Goal: Information Seeking & Learning: Learn about a topic

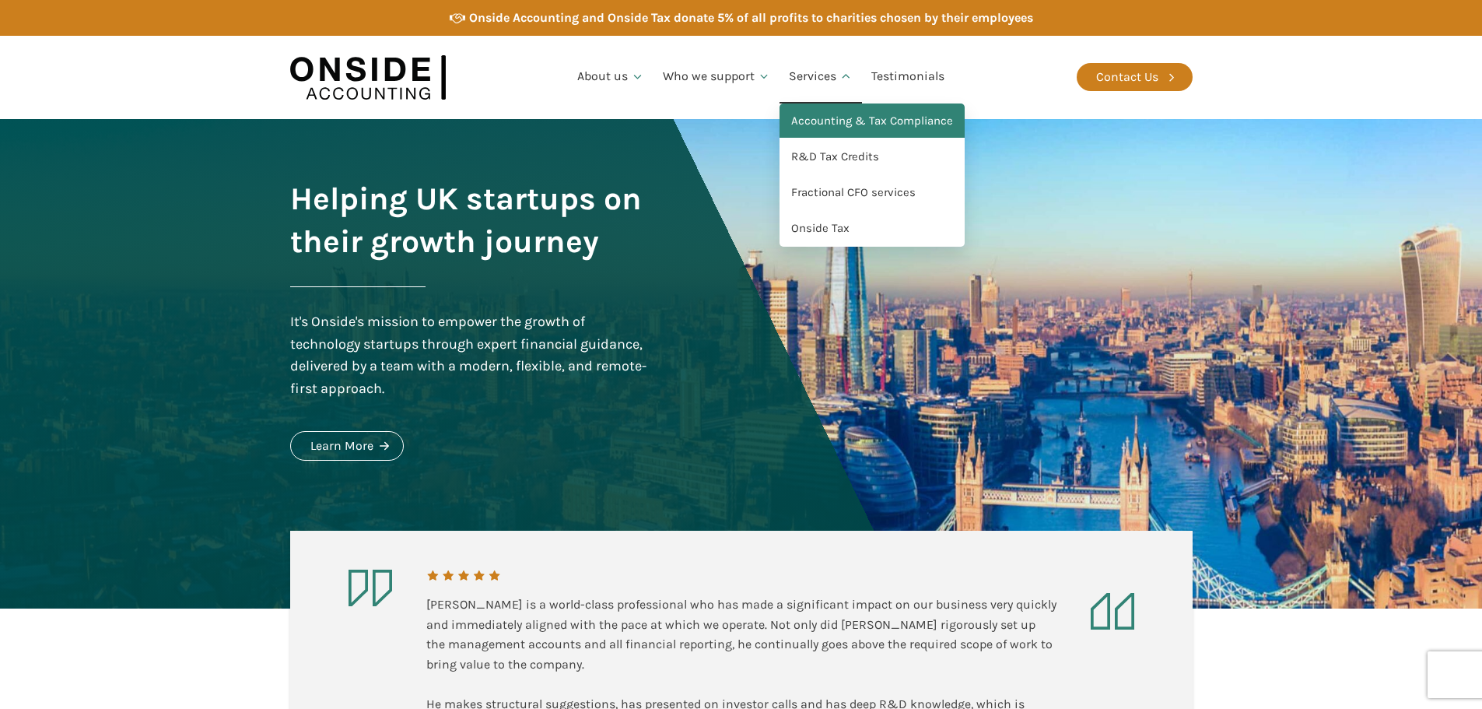
click at [845, 121] on link "Accounting & Tax Compliance" at bounding box center [871, 121] width 185 height 36
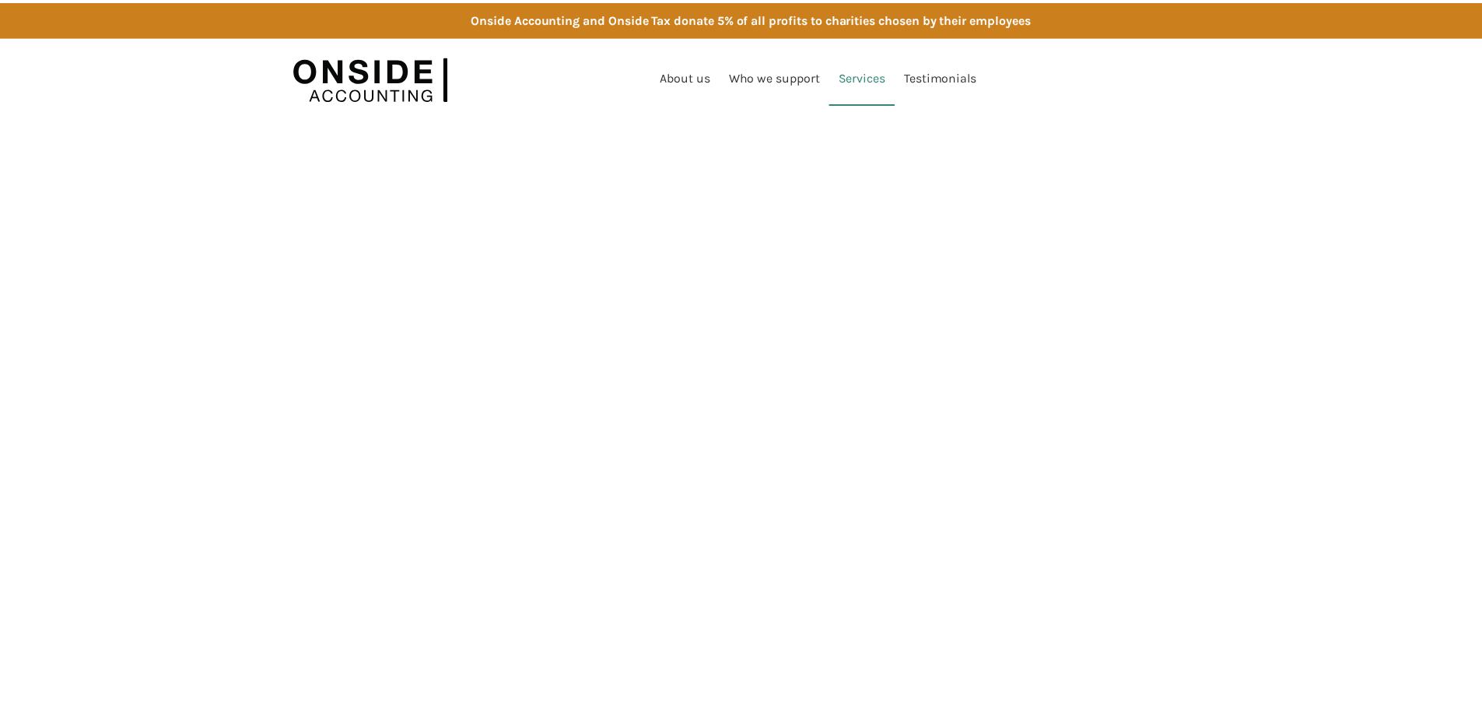
scroll to position [707, 0]
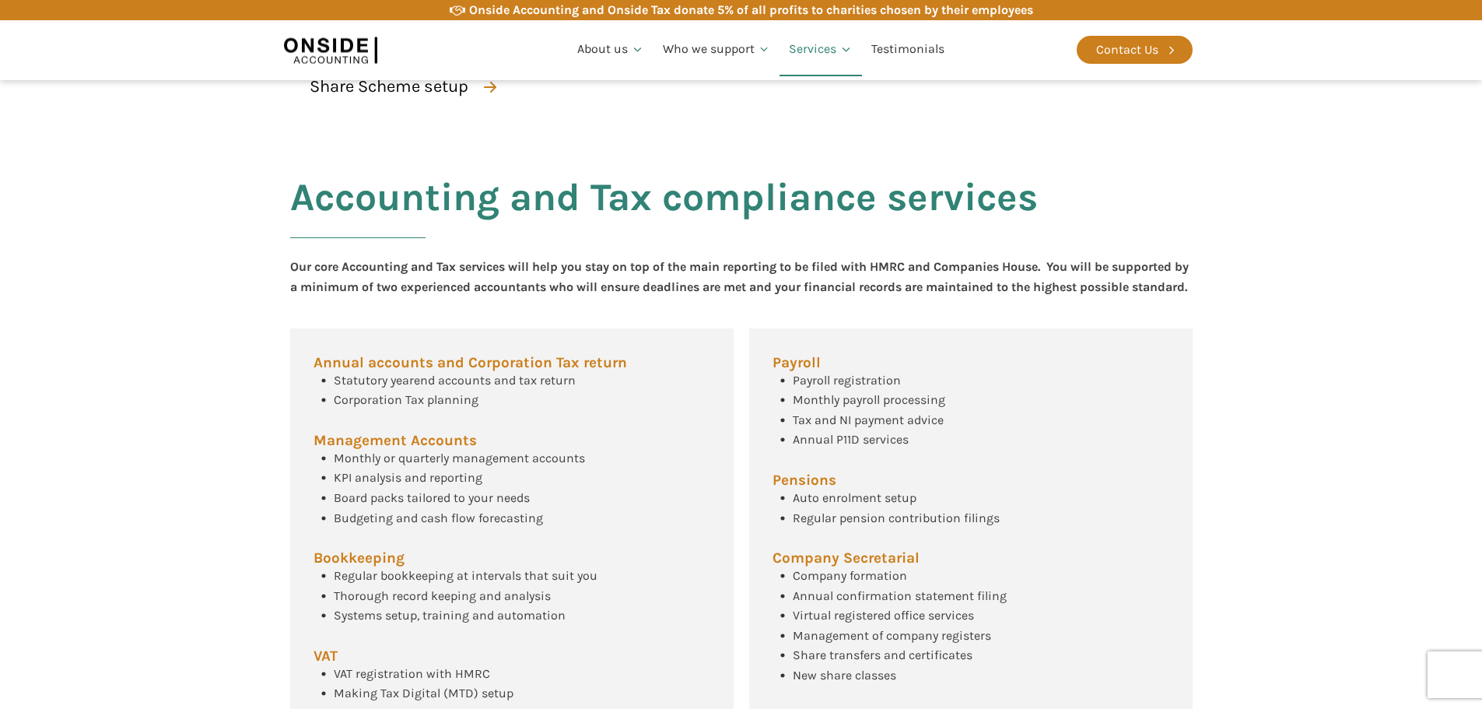
scroll to position [355, 0]
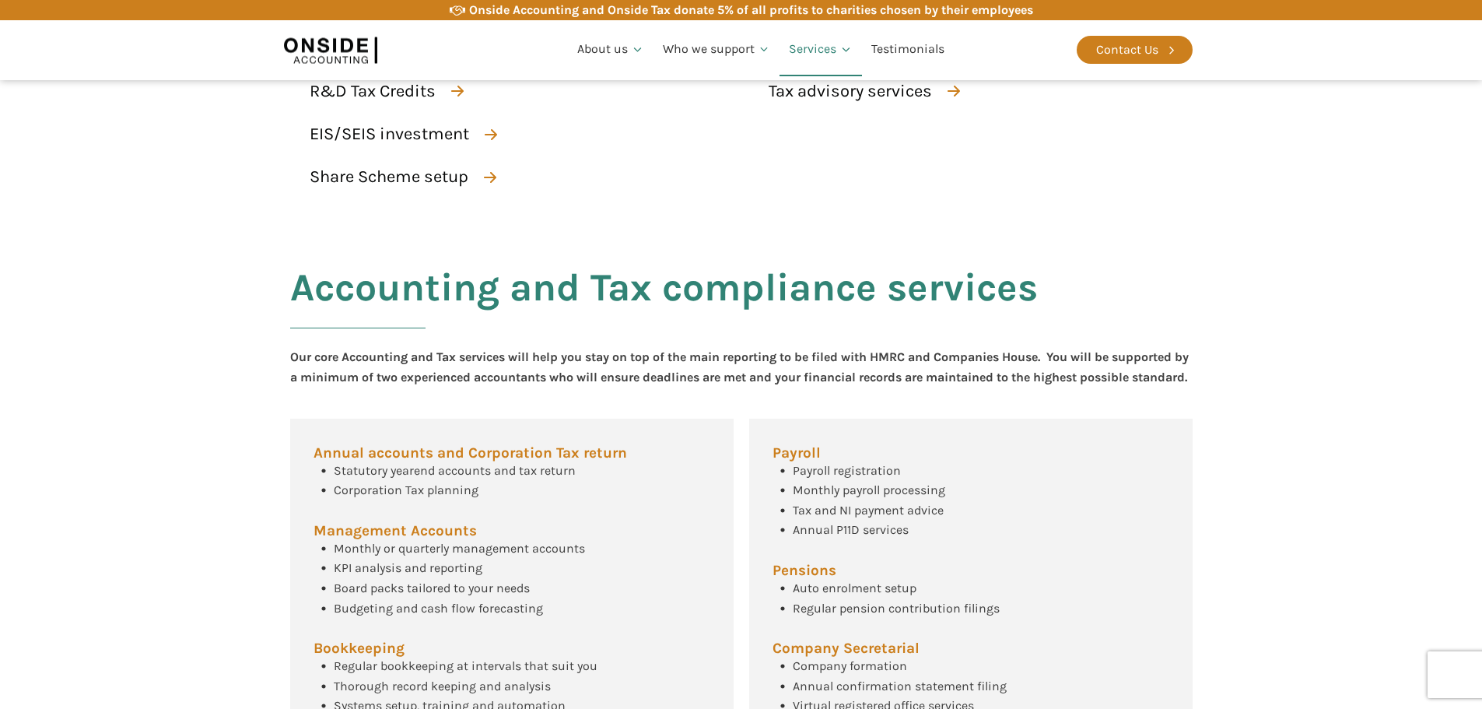
click at [716, 335] on h2 "Accounting and Tax compliance services" at bounding box center [664, 306] width 748 height 81
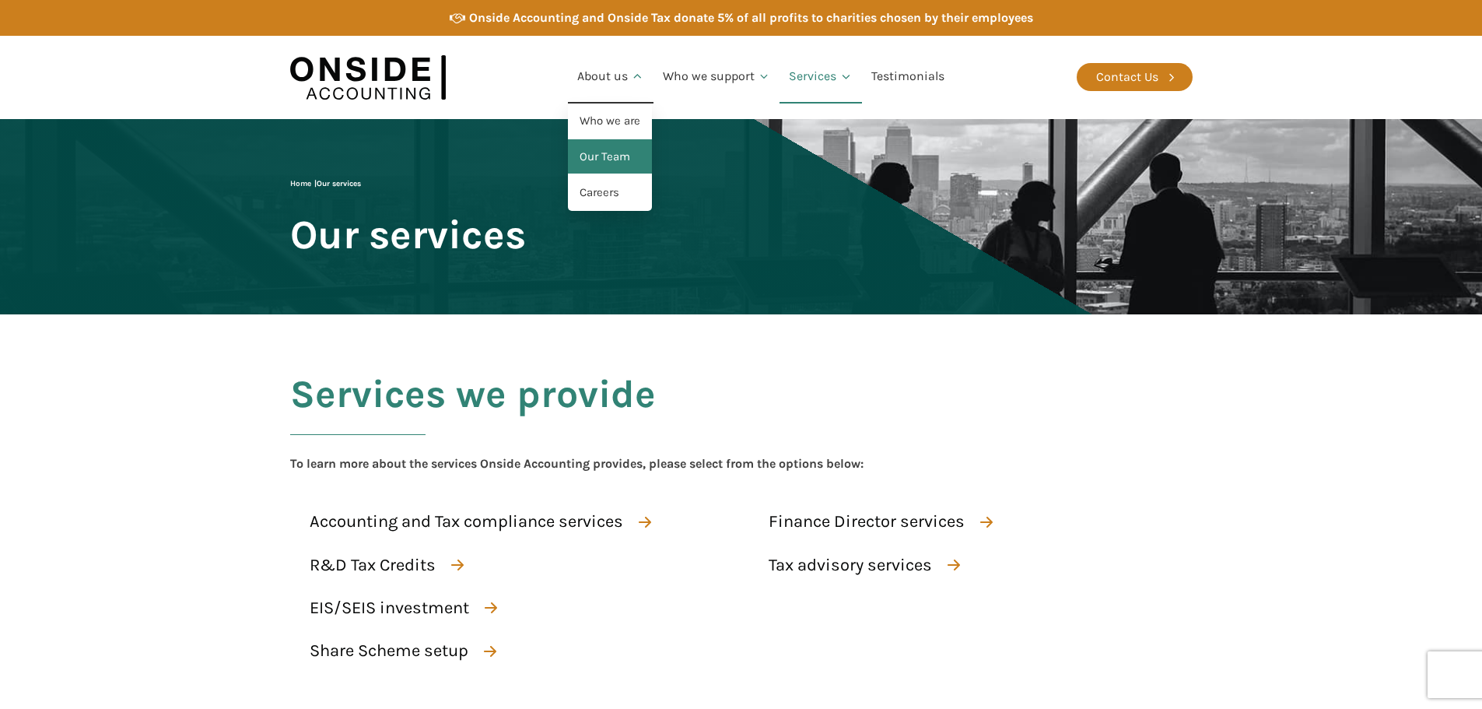
click at [602, 163] on link "Our Team" at bounding box center [610, 157] width 84 height 36
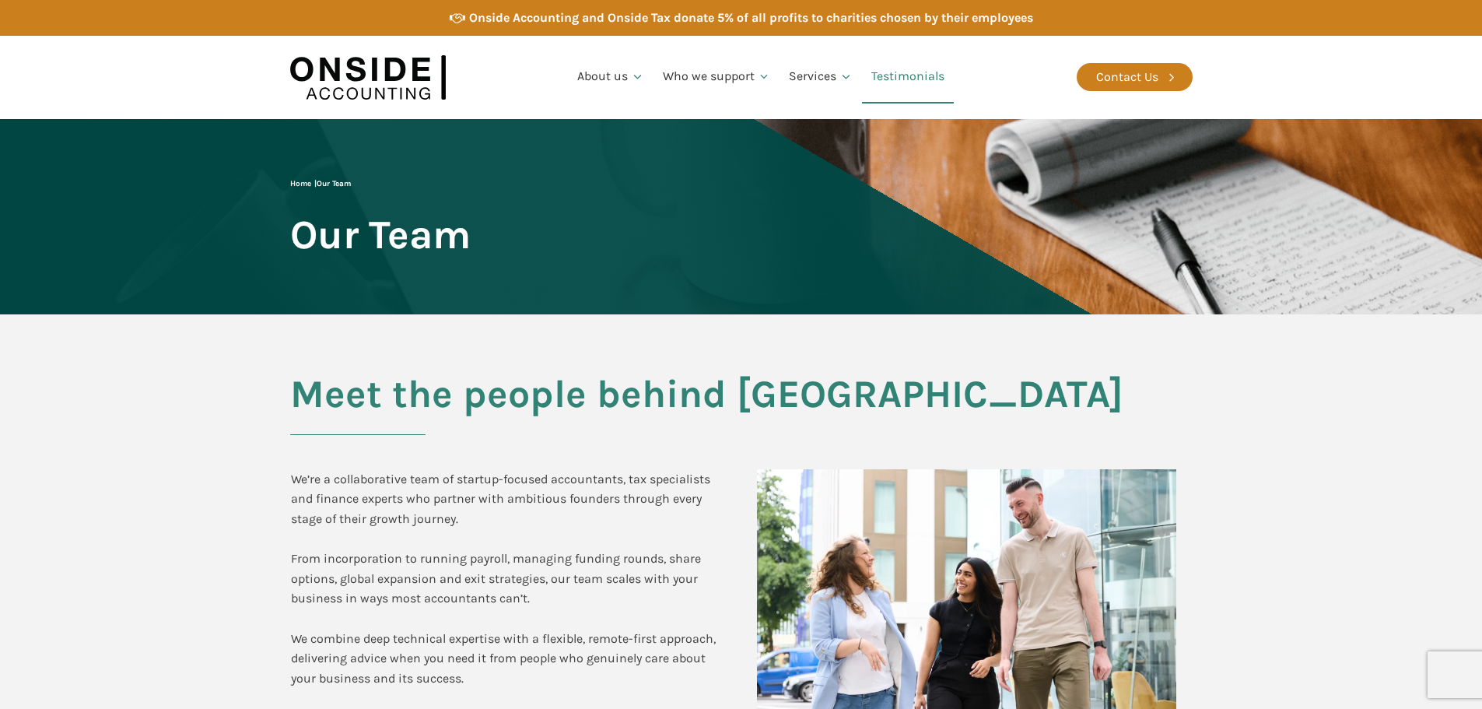
click at [933, 71] on link "Testimonials" at bounding box center [908, 77] width 92 height 53
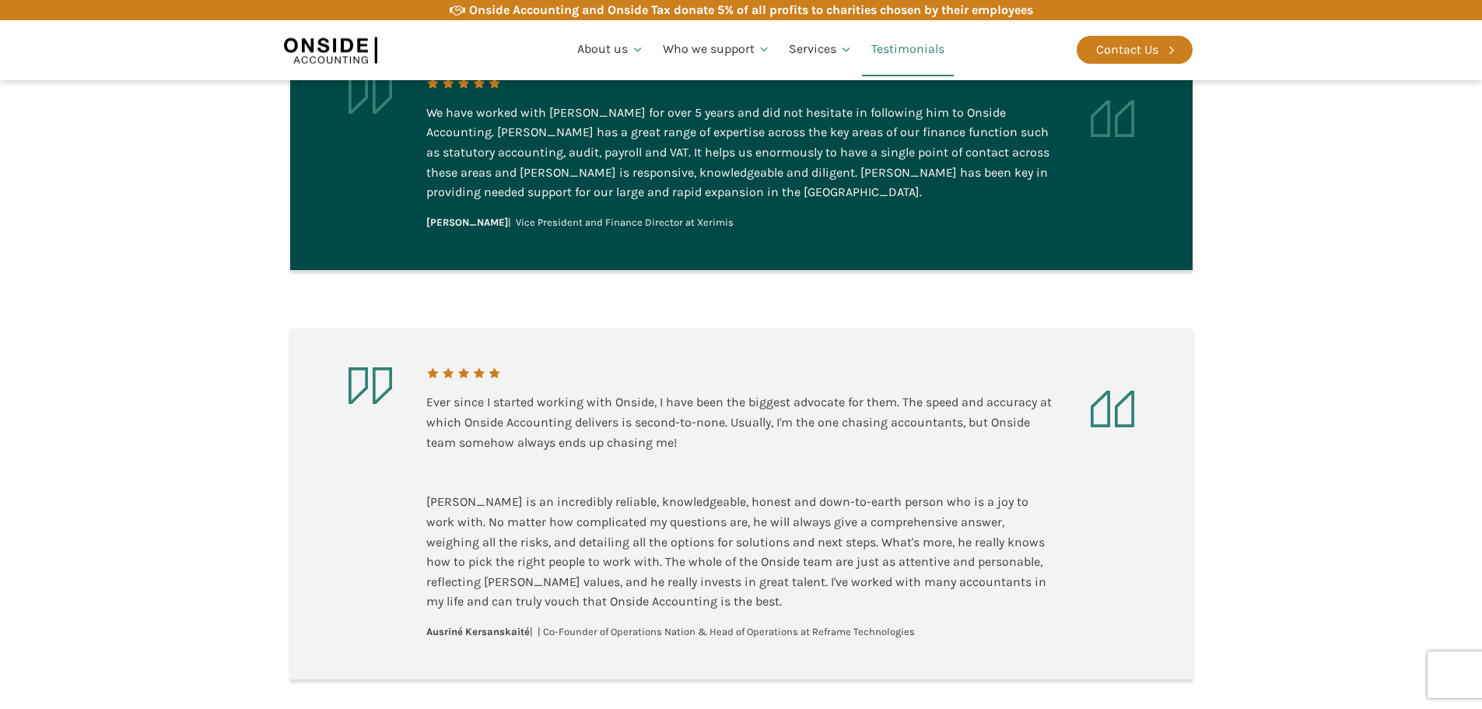
scroll to position [2723, 0]
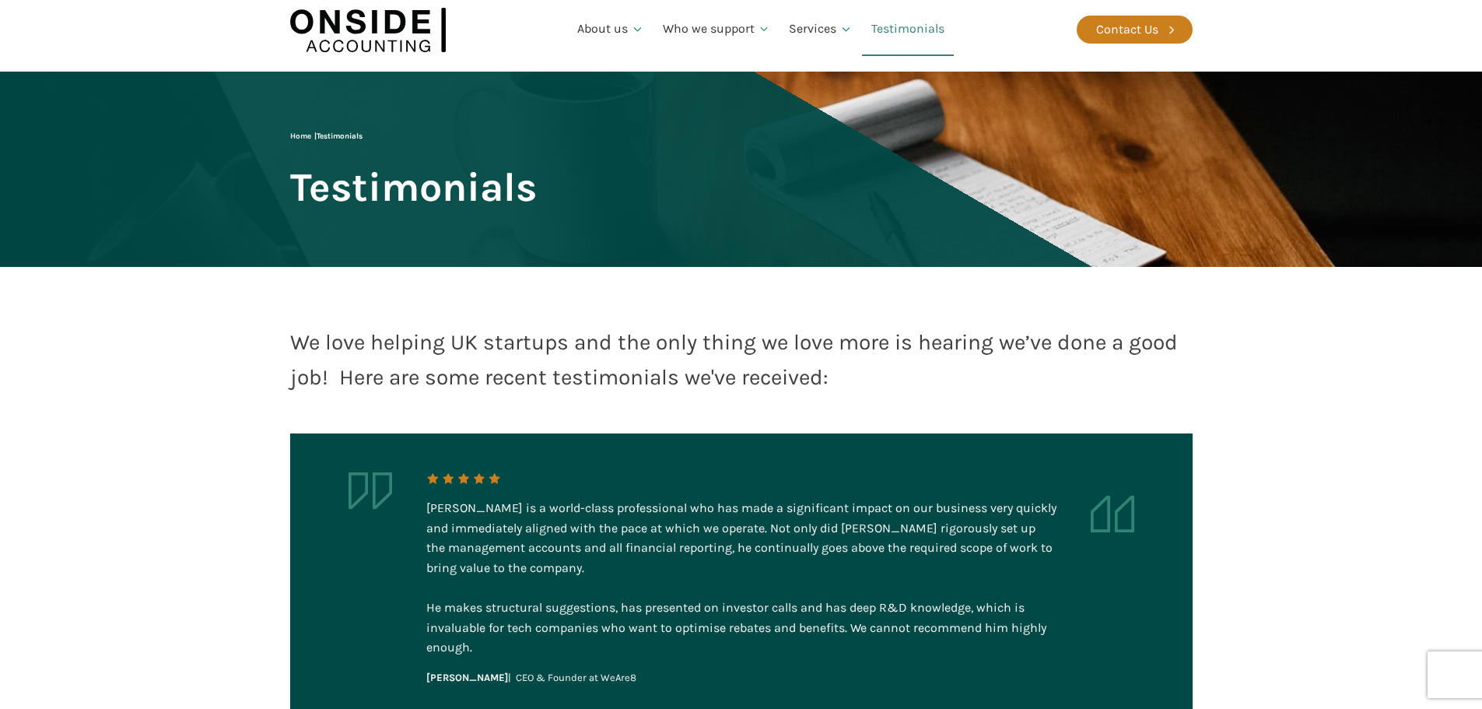
scroll to position [0, 0]
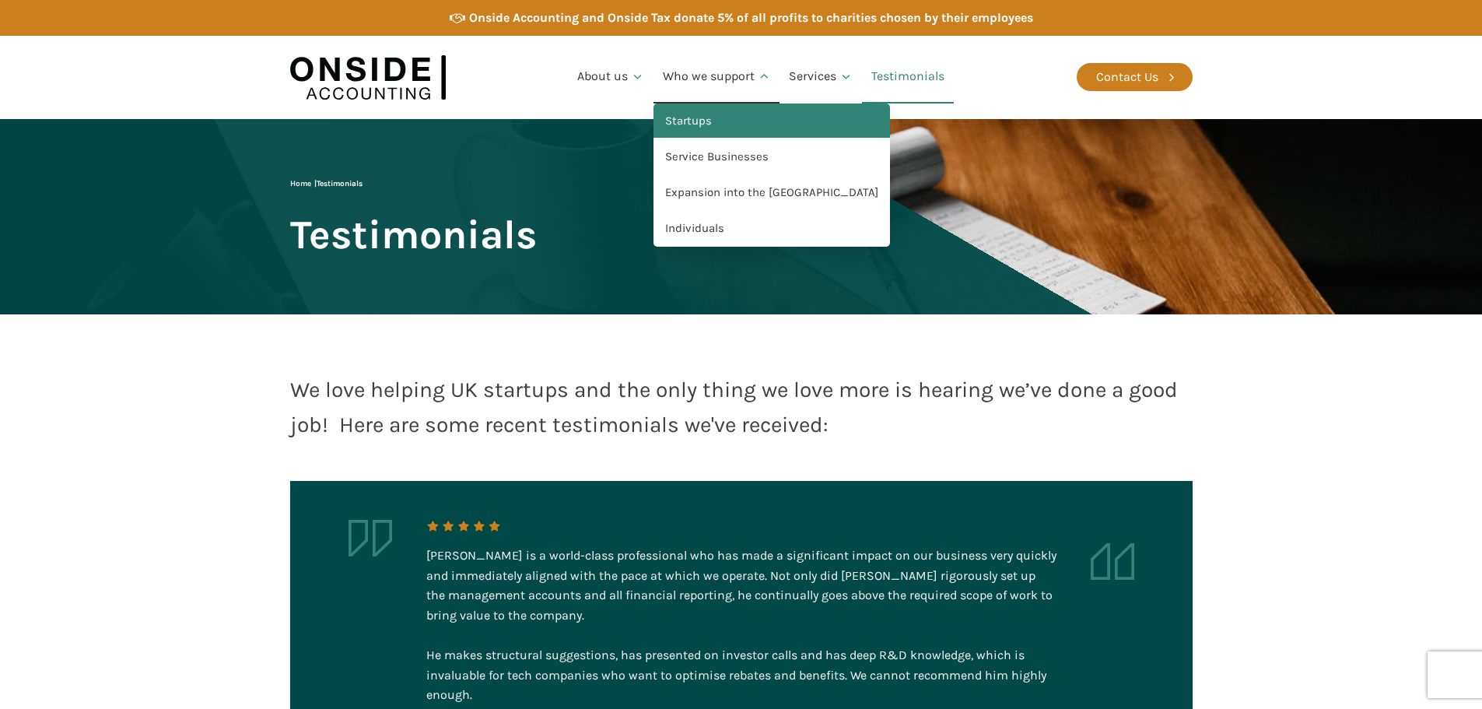
click at [716, 119] on link "Startups" at bounding box center [771, 121] width 236 height 36
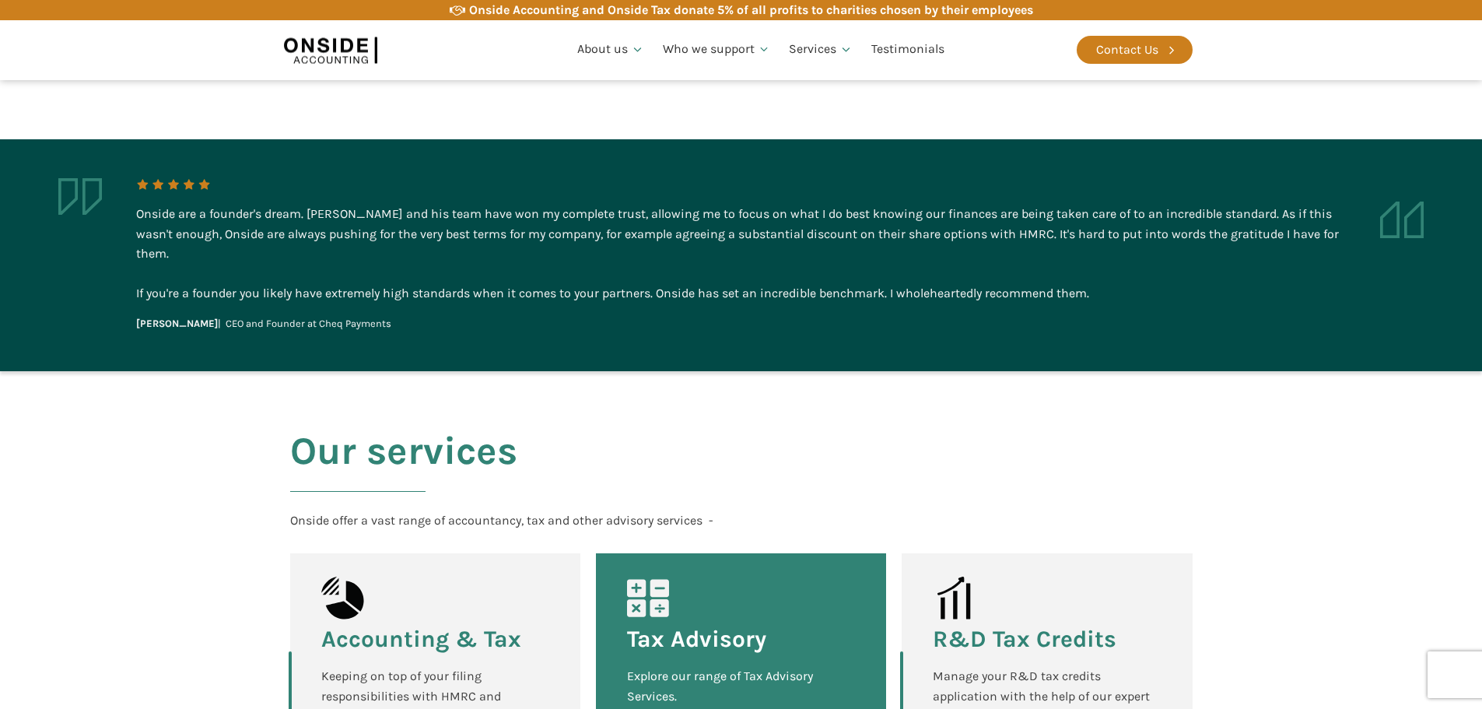
scroll to position [1400, 0]
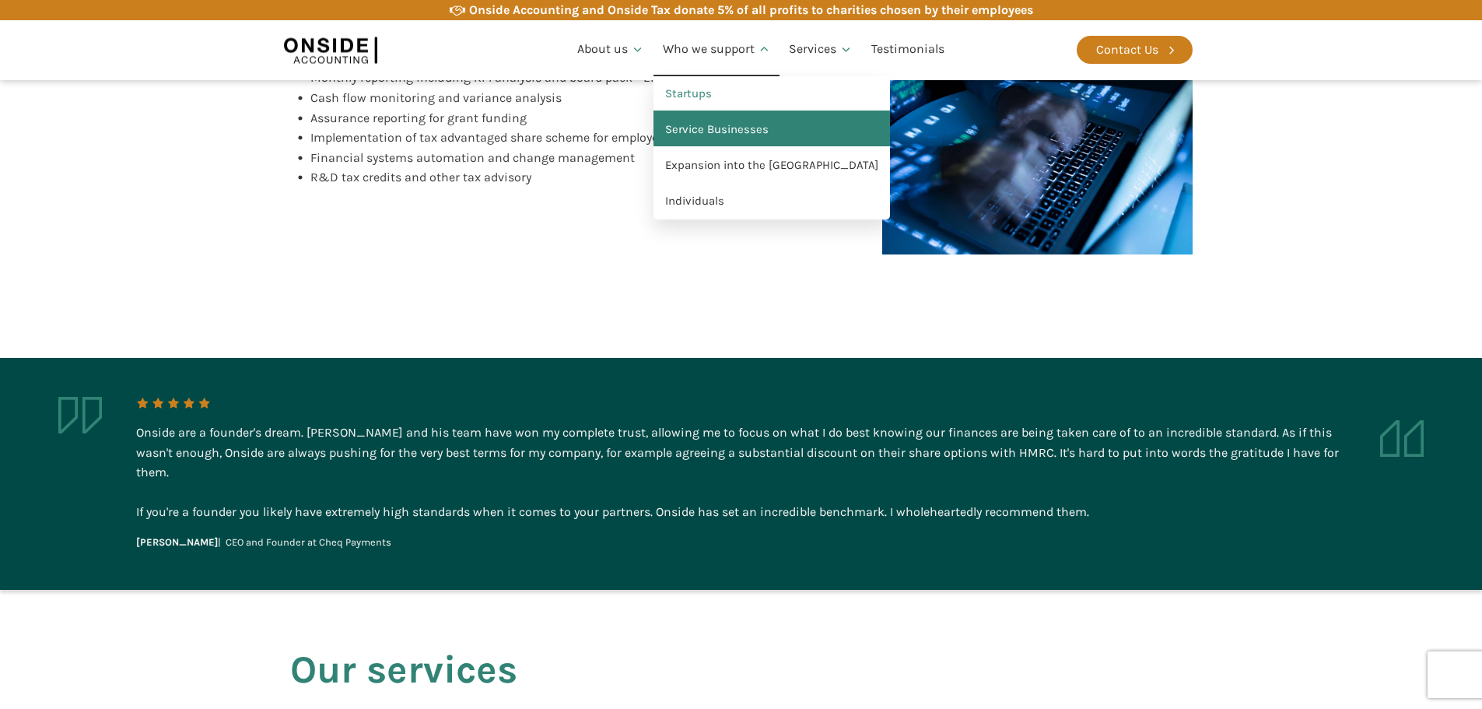
click at [725, 135] on link "Service Businesses" at bounding box center [771, 130] width 236 height 36
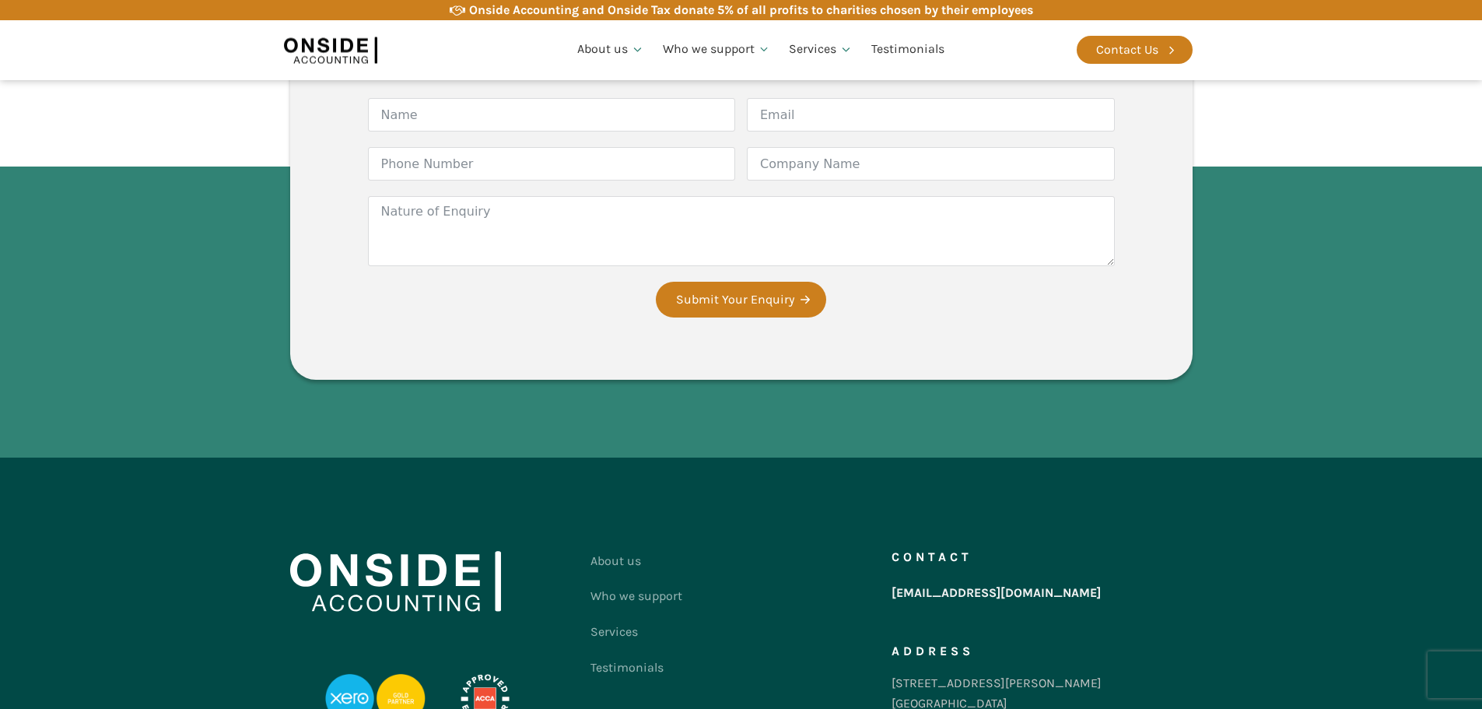
scroll to position [1245, 0]
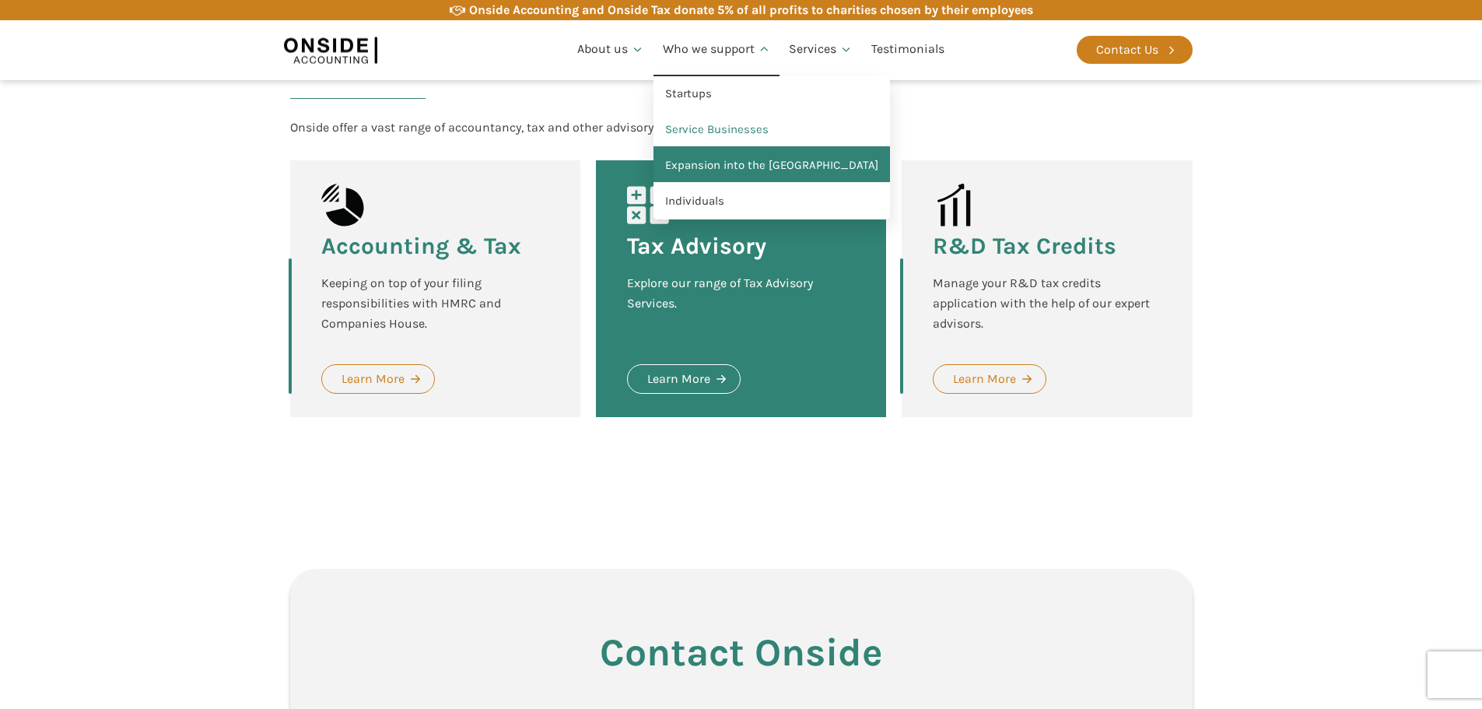
click at [716, 163] on link "Expansion into the [GEOGRAPHIC_DATA]" at bounding box center [771, 166] width 236 height 36
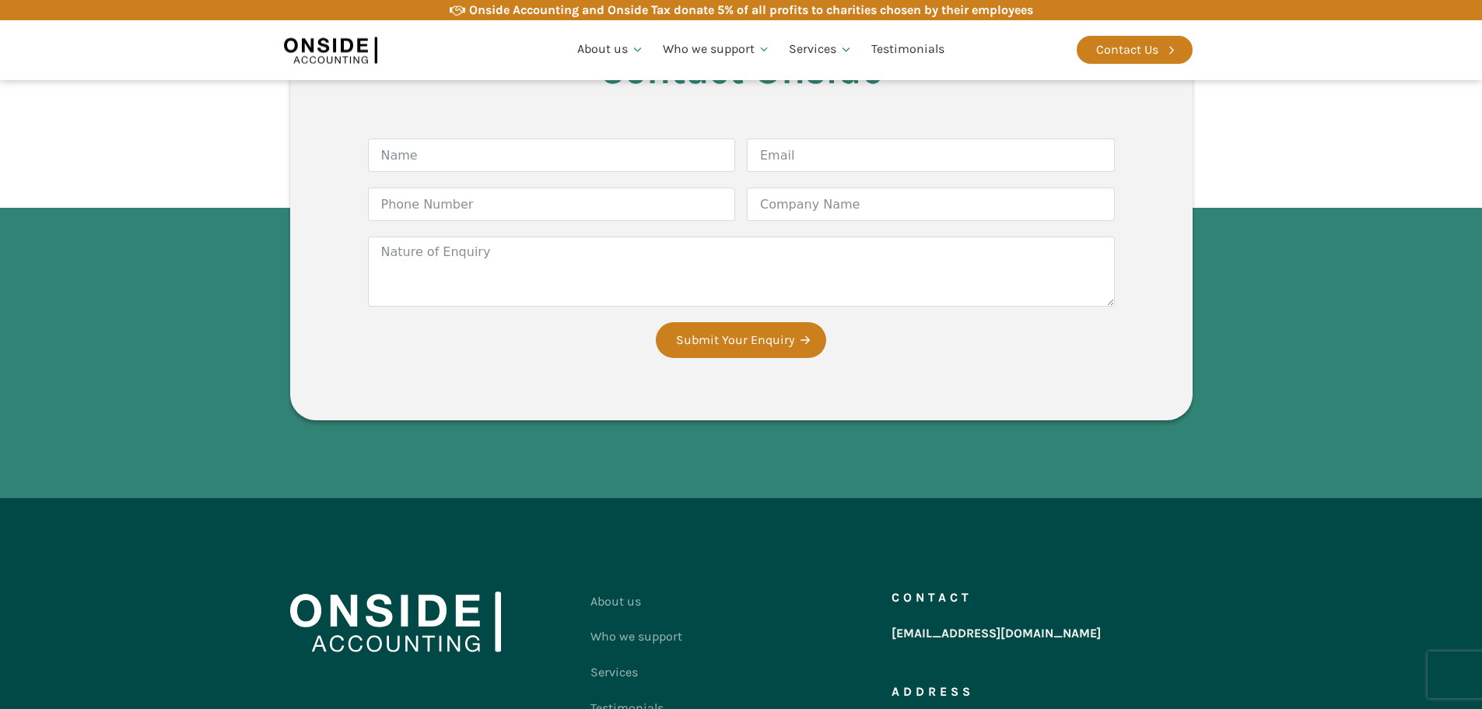
scroll to position [1936, 0]
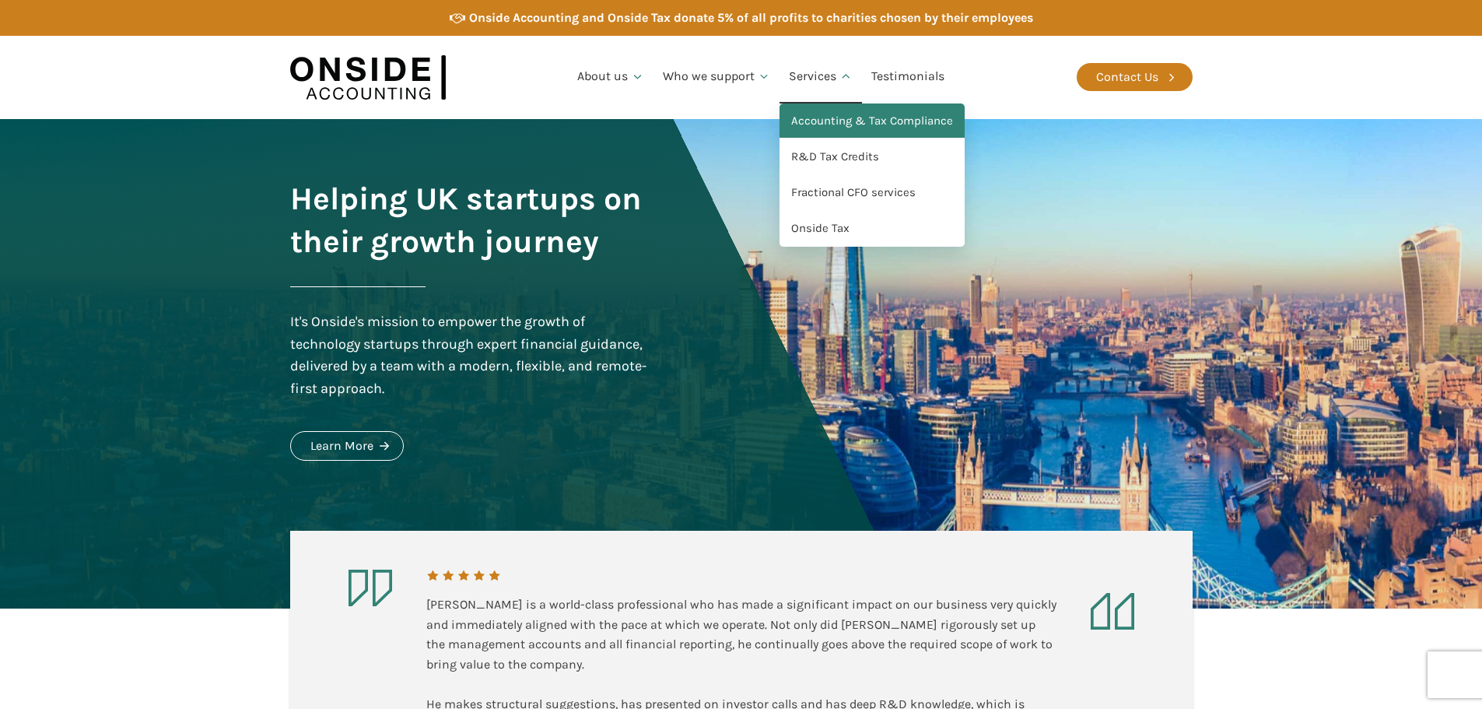
click at [845, 119] on link "Accounting & Tax Compliance" at bounding box center [871, 121] width 185 height 36
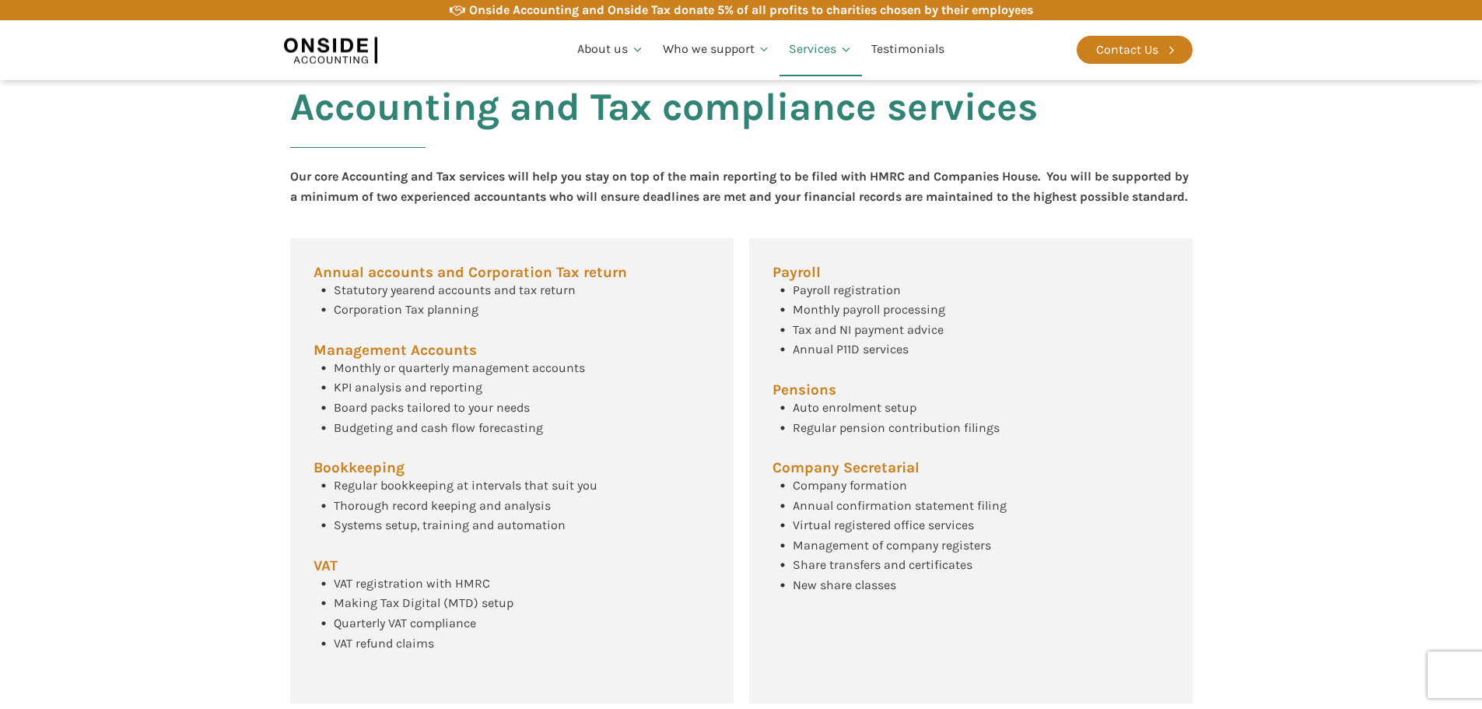
scroll to position [588, 0]
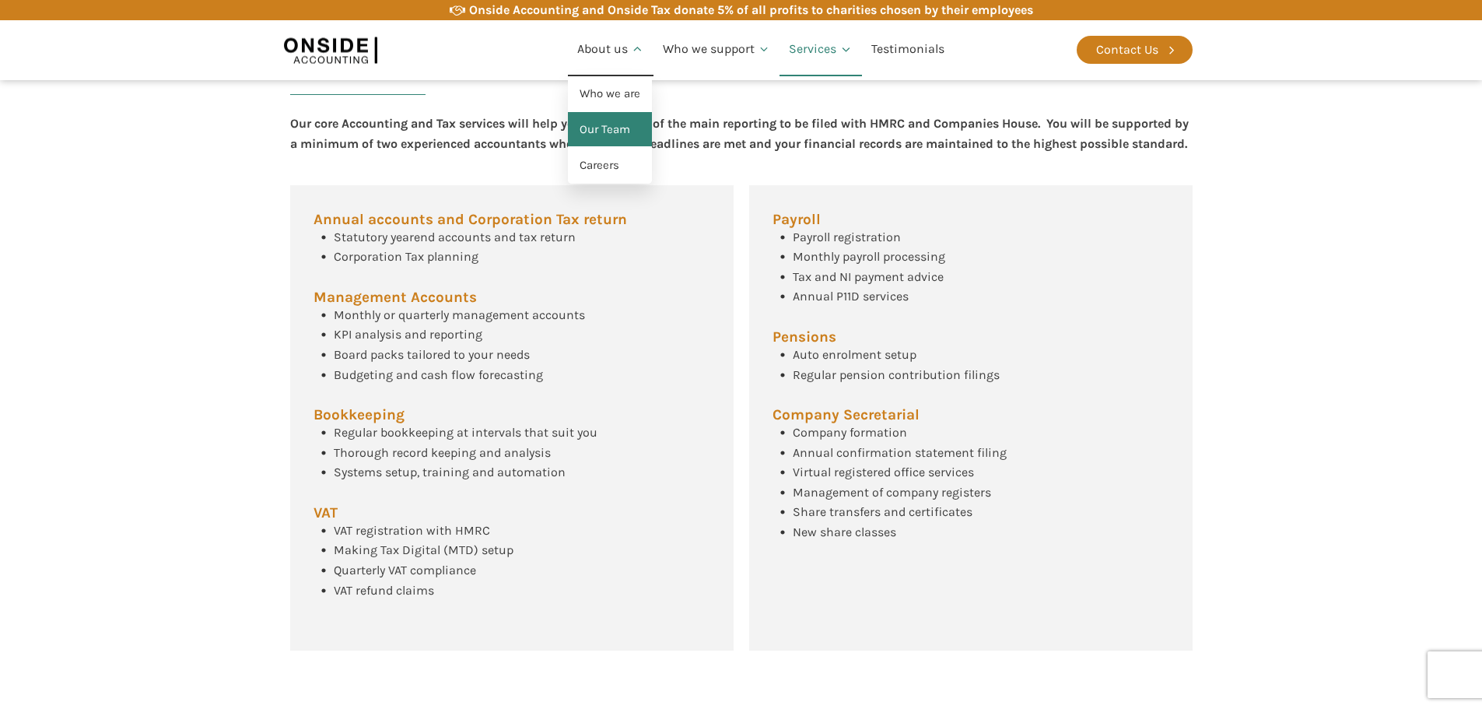
click at [618, 131] on link "Our Team" at bounding box center [610, 130] width 84 height 36
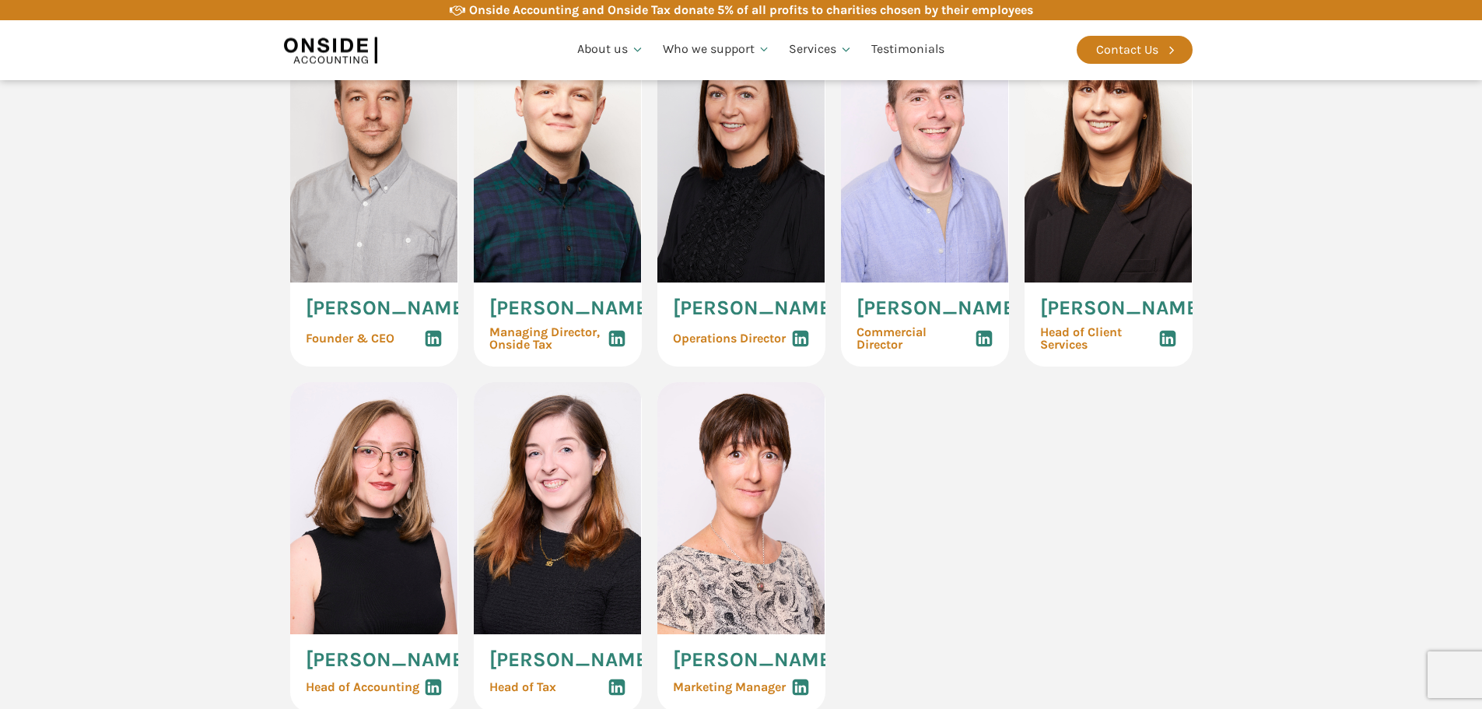
scroll to position [856, 0]
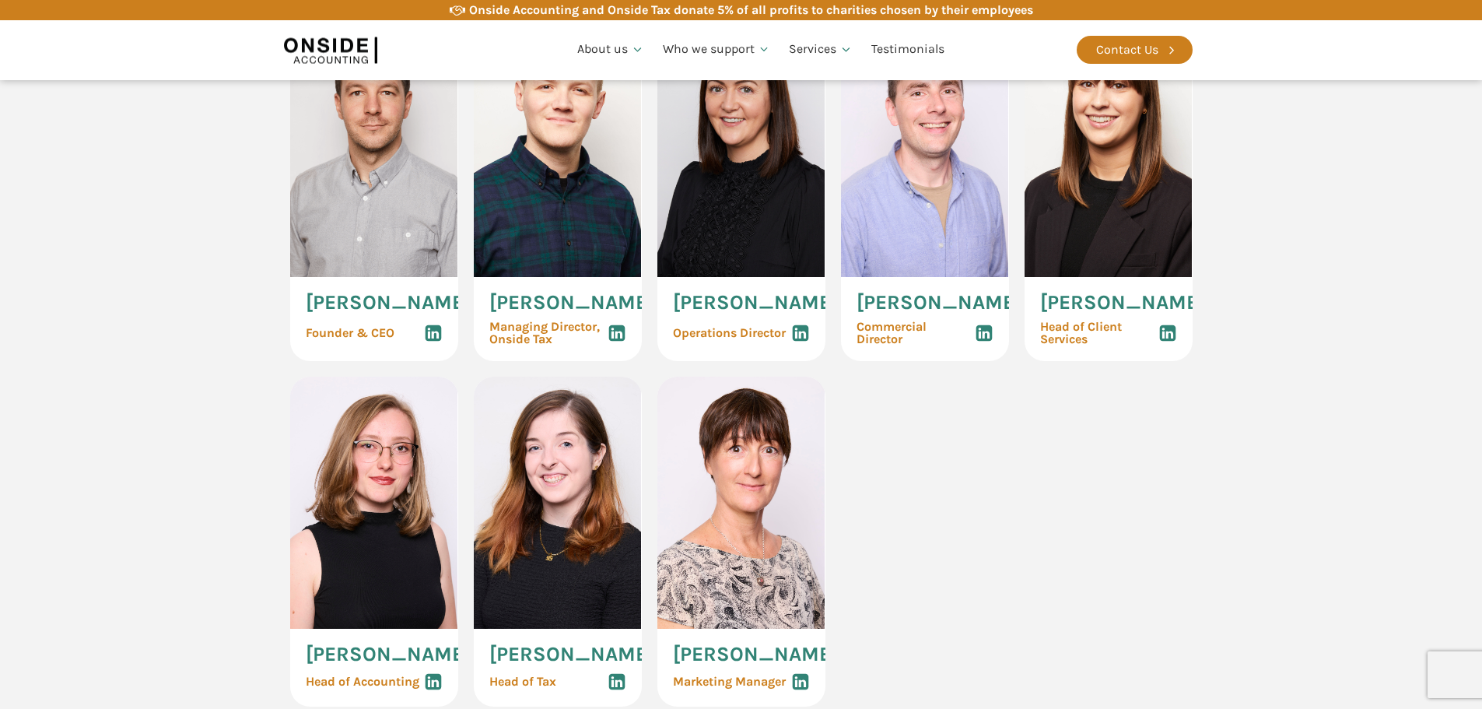
click at [987, 341] on icon at bounding box center [984, 333] width 19 height 19
